Goal: Check status: Check status

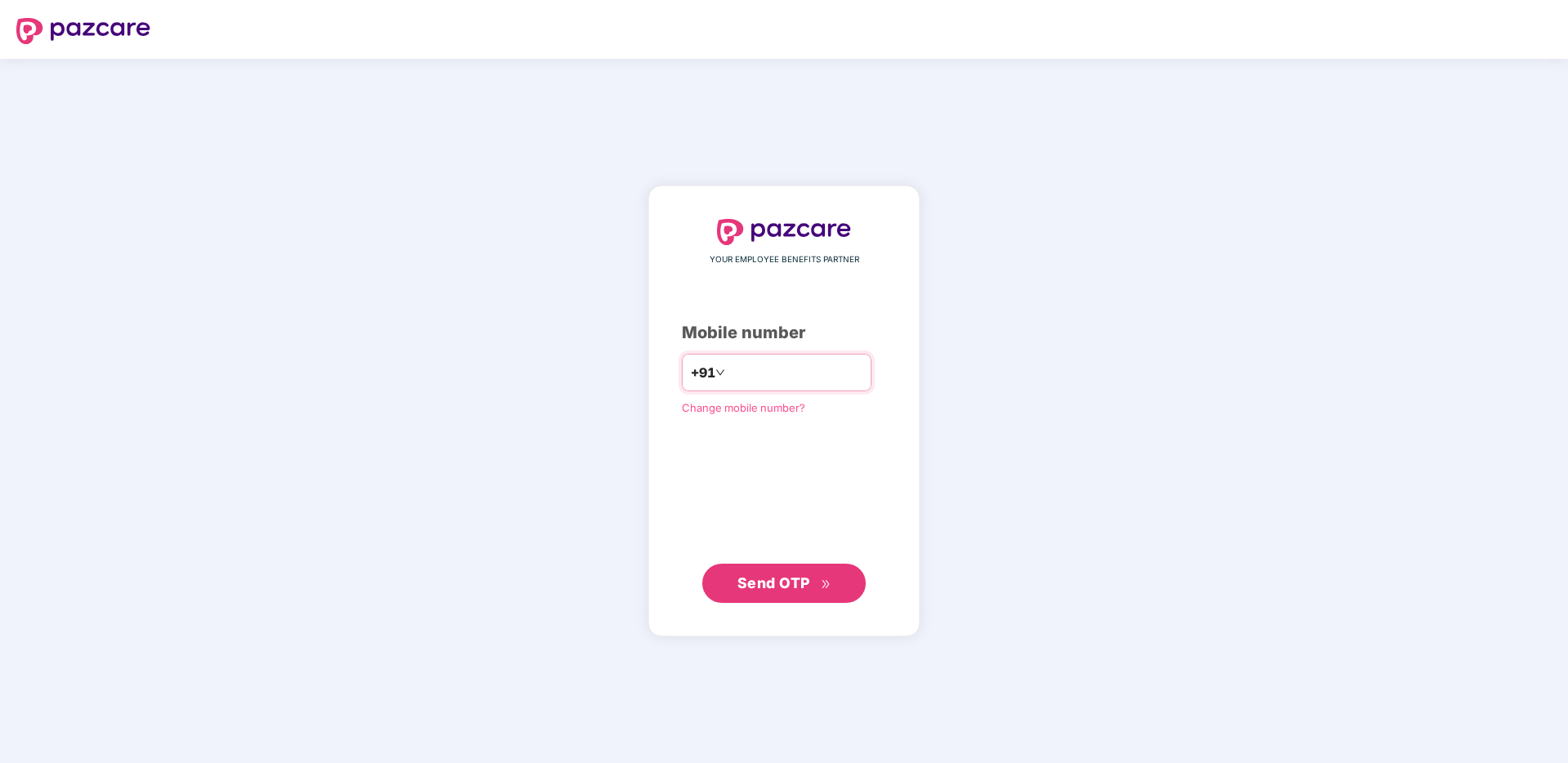
click at [747, 380] on input "number" at bounding box center [795, 373] width 134 height 26
click at [788, 381] on input "number" at bounding box center [795, 373] width 134 height 26
type input "**********"
click at [807, 584] on span "Send OTP" at bounding box center [773, 582] width 72 height 17
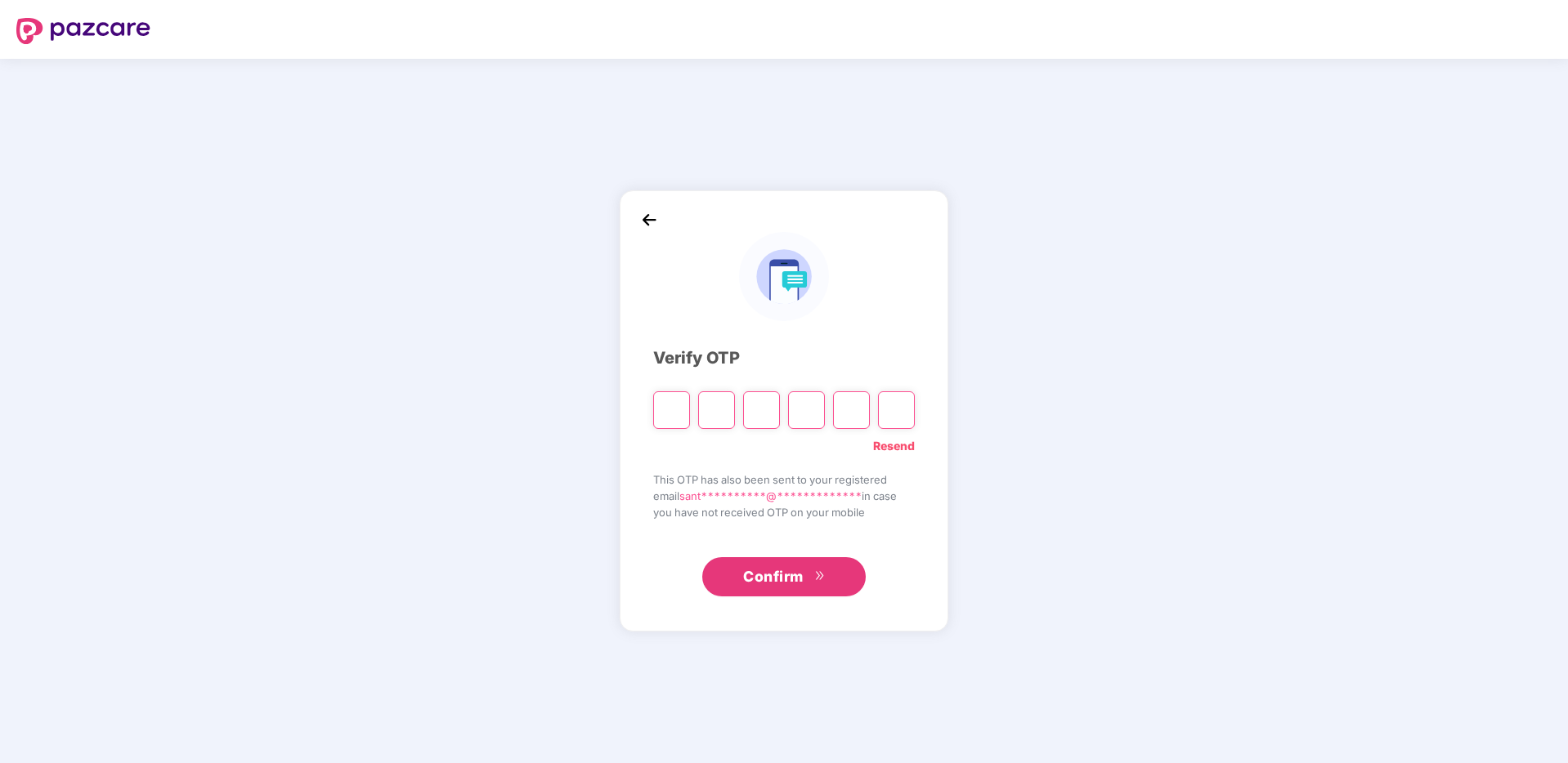
type input "*"
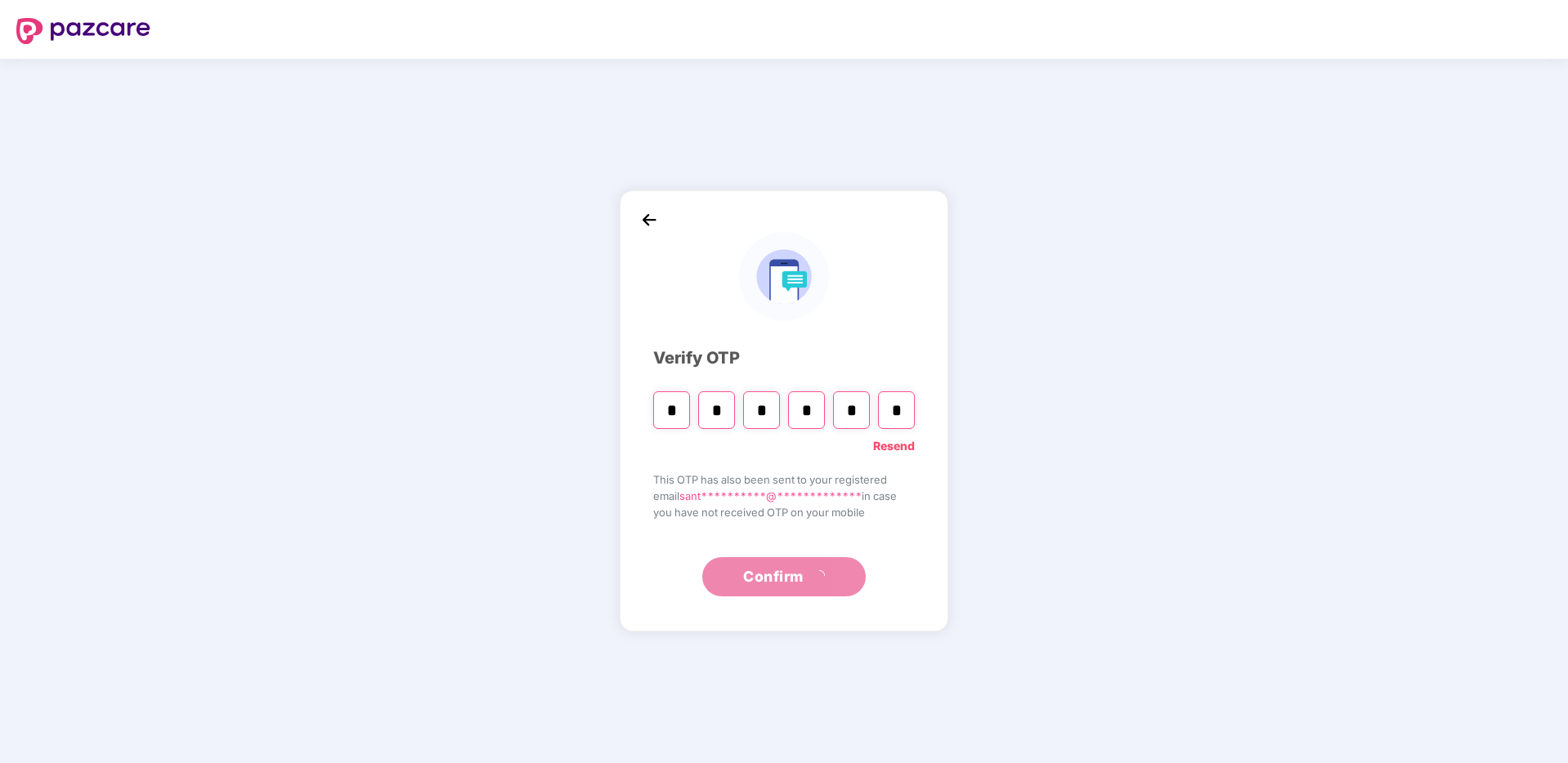
type input "*"
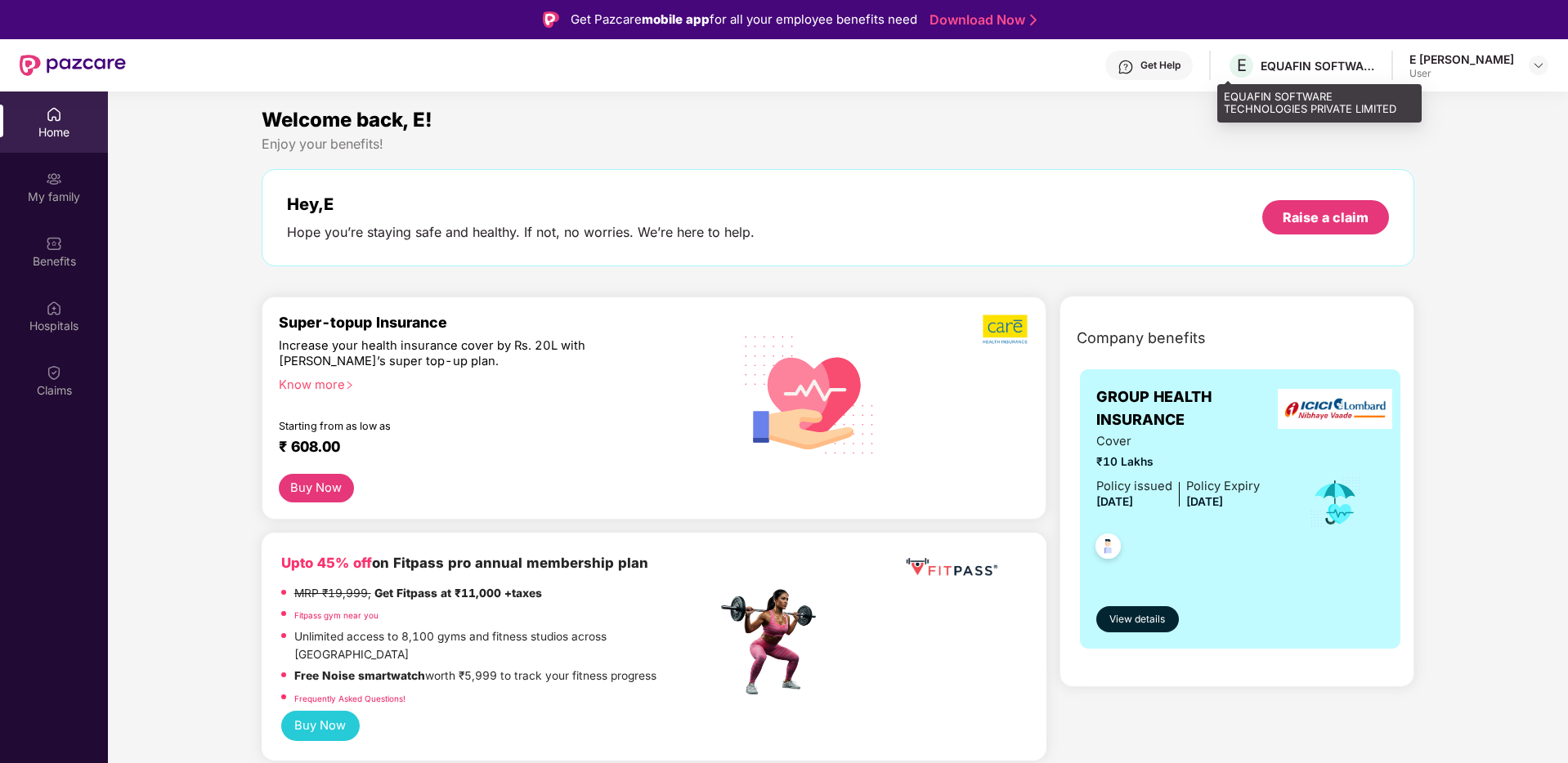
click at [1267, 67] on div "EQUAFIN SOFTWARE TECHNOLOGIES PRIVATE LIMITED" at bounding box center [1318, 66] width 115 height 16
click at [1464, 56] on div "E [PERSON_NAME]" at bounding box center [1461, 59] width 104 height 16
click at [1539, 64] on img at bounding box center [1539, 66] width 13 height 13
click at [1249, 59] on div "E EQUAFIN SOFTWARE TECHNOLOGIES PRIVATE LIMITED" at bounding box center [1301, 66] width 148 height 28
click at [1227, 66] on span "E" at bounding box center [1241, 66] width 28 height 28
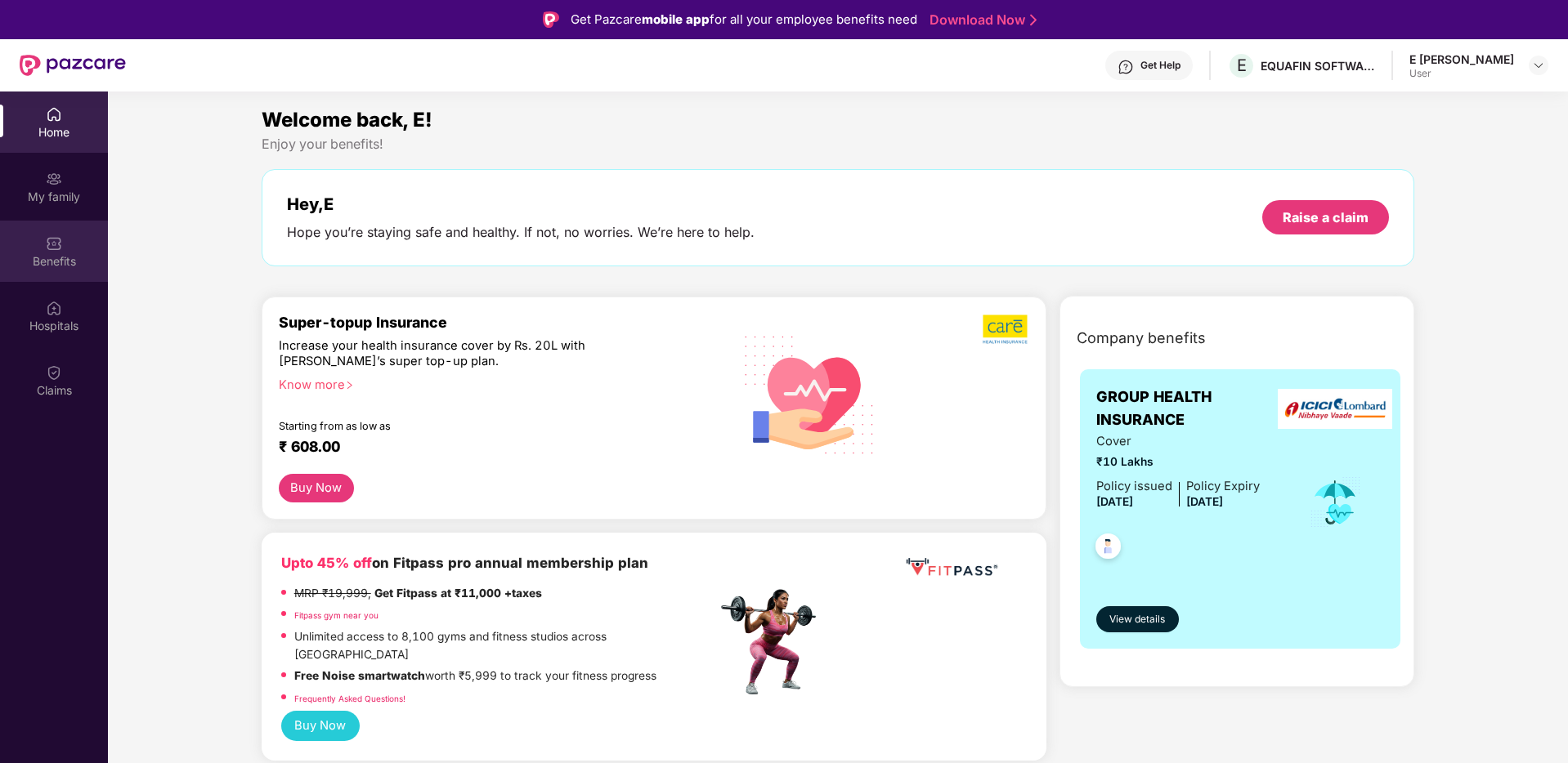
click at [41, 264] on div "Benefits" at bounding box center [54, 261] width 108 height 16
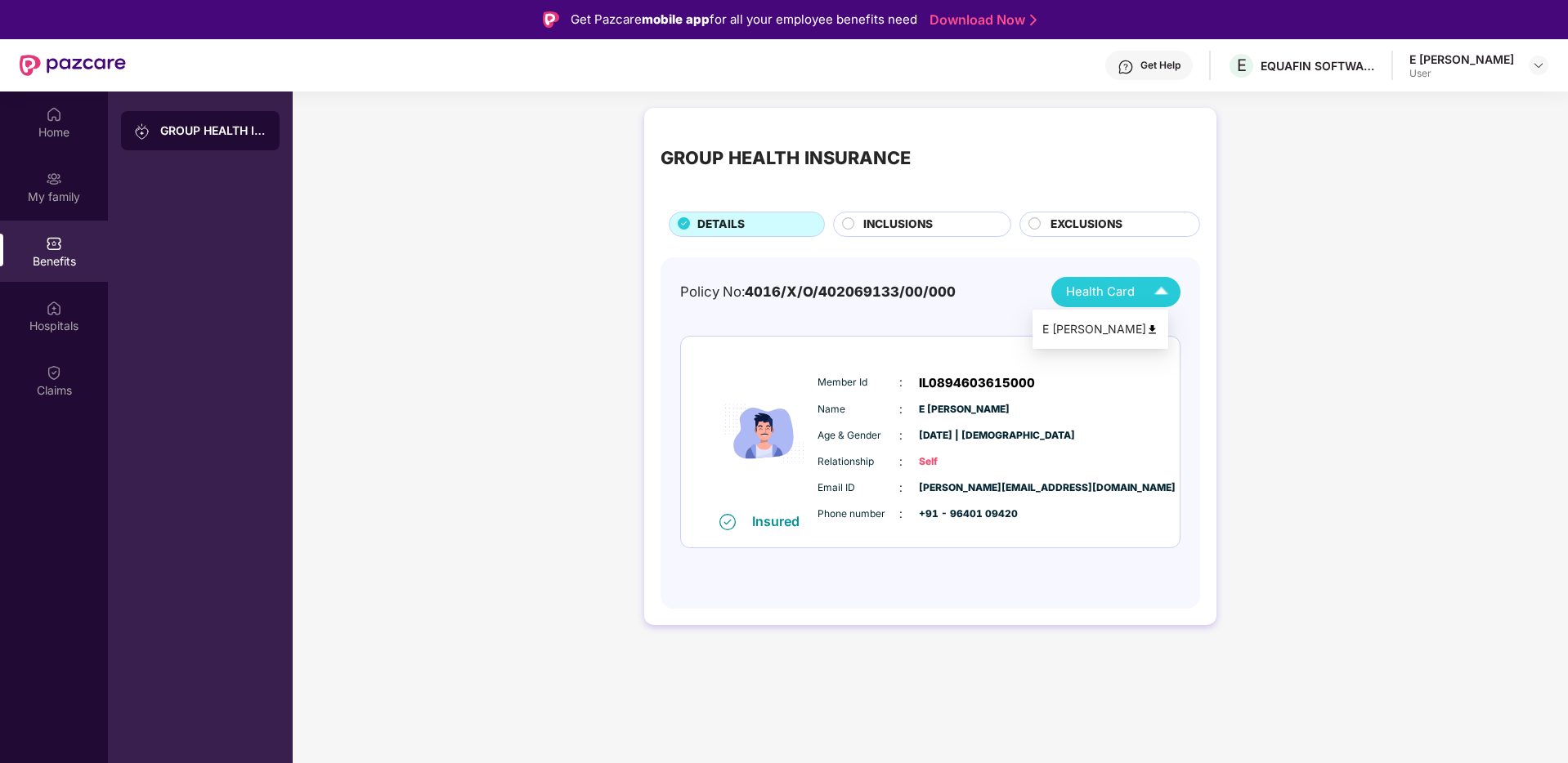
click at [1115, 297] on span "Health Card" at bounding box center [1099, 292] width 69 height 19
click at [1159, 323] on div "E [PERSON_NAME]" at bounding box center [1100, 328] width 116 height 18
click at [35, 115] on div "Home" at bounding box center [54, 122] width 108 height 61
